Goal: Task Accomplishment & Management: Use online tool/utility

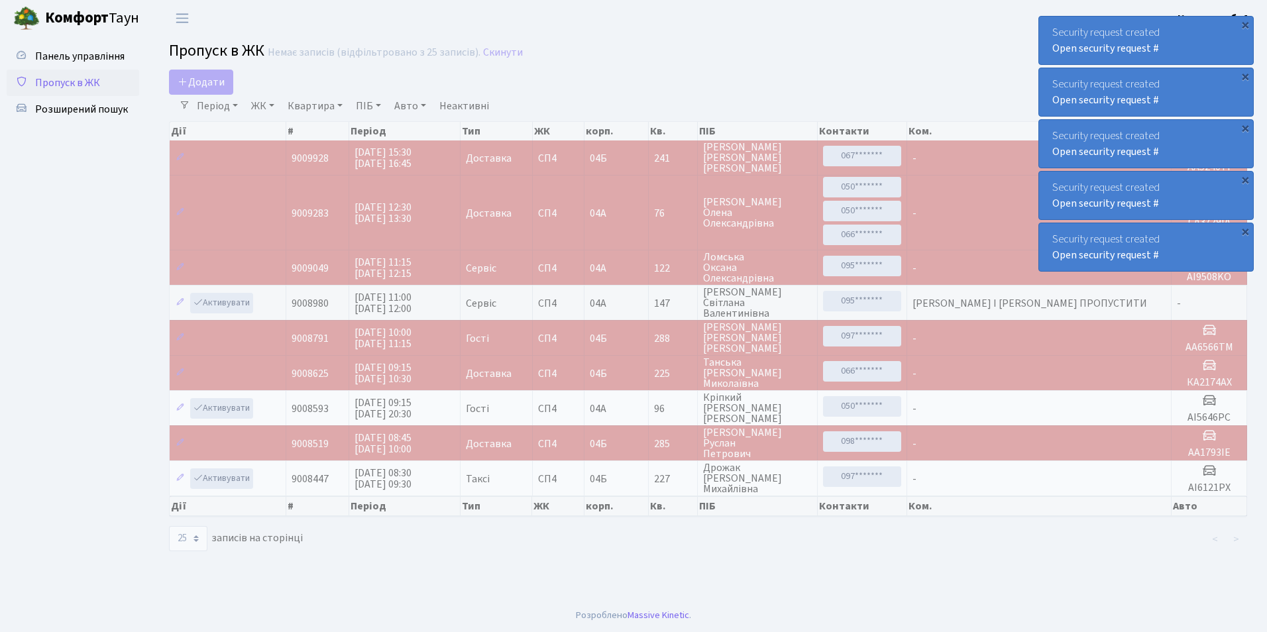
select select "25"
click at [102, 88] on link "Пропуск в ЖК" at bounding box center [73, 83] width 133 height 27
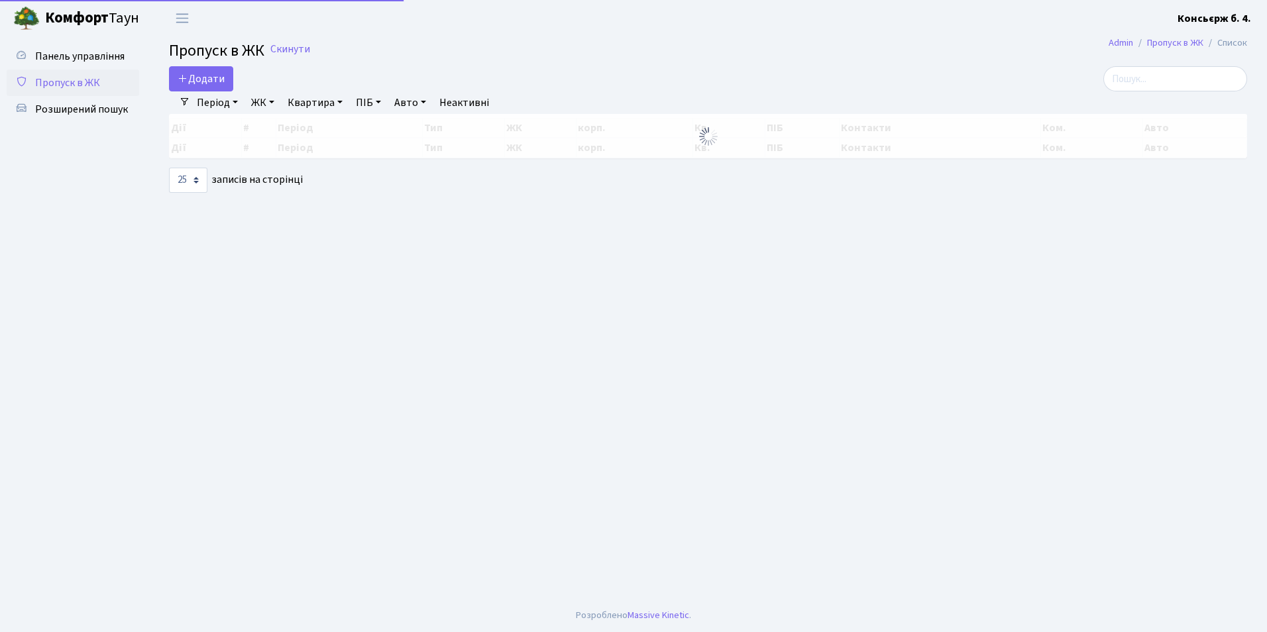
select select "25"
